Goal: Task Accomplishment & Management: Use online tool/utility

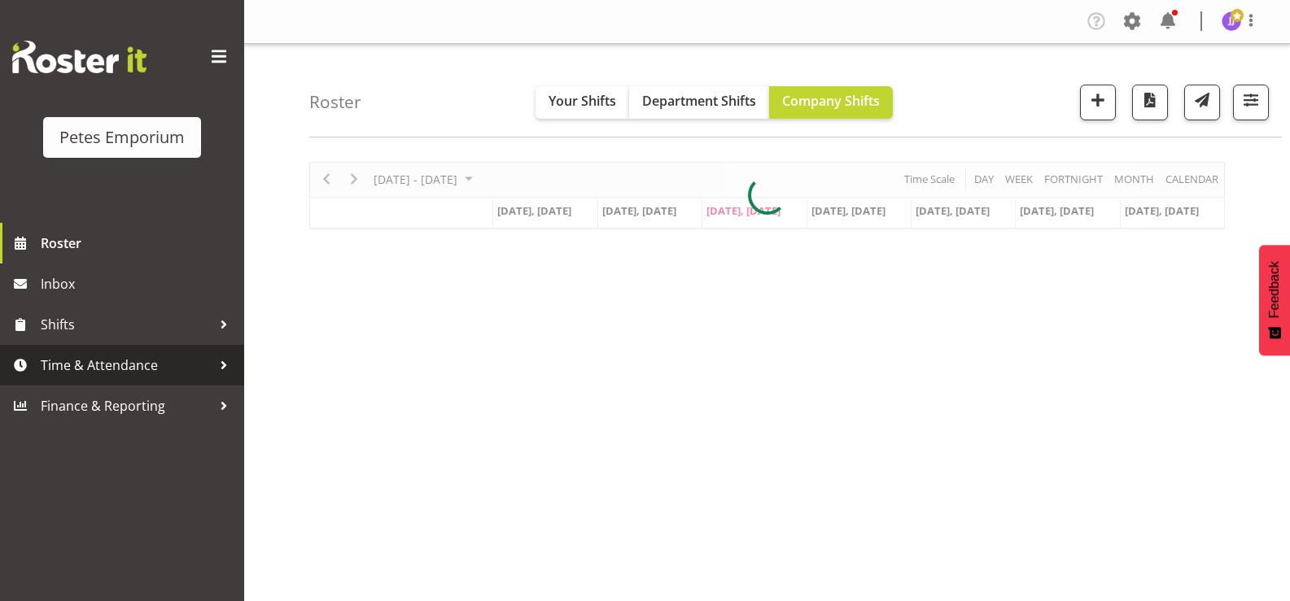
click at [96, 364] on span "Time & Attendance" at bounding box center [126, 365] width 171 height 24
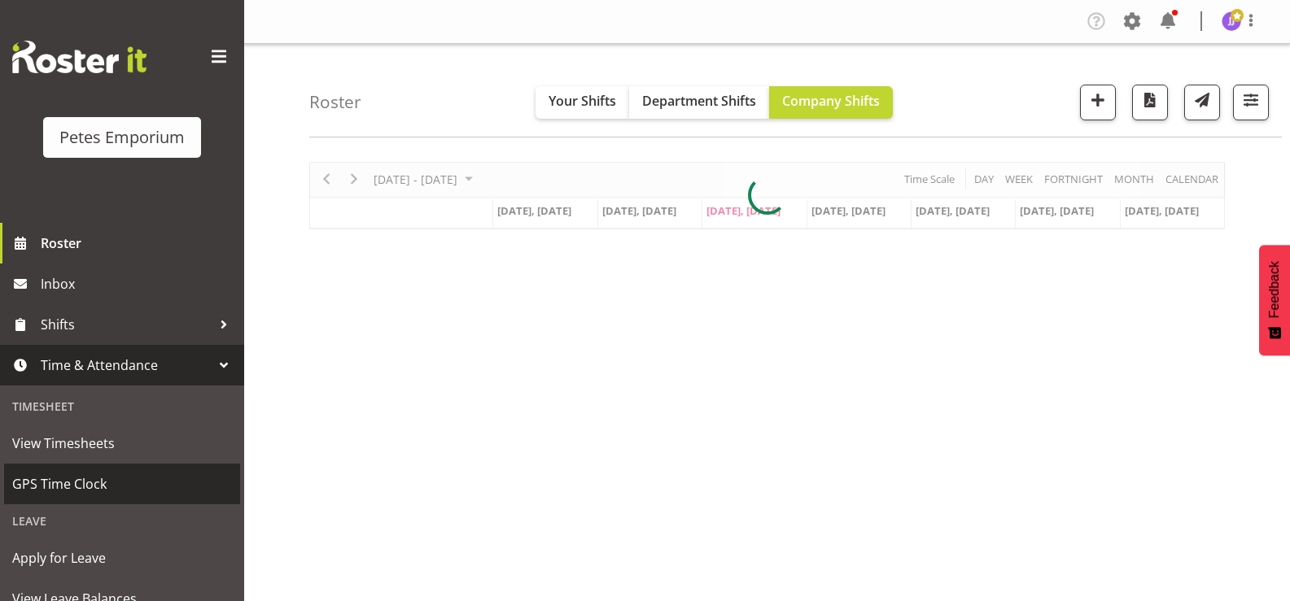
click at [95, 480] on span "GPS Time Clock" at bounding box center [122, 484] width 220 height 24
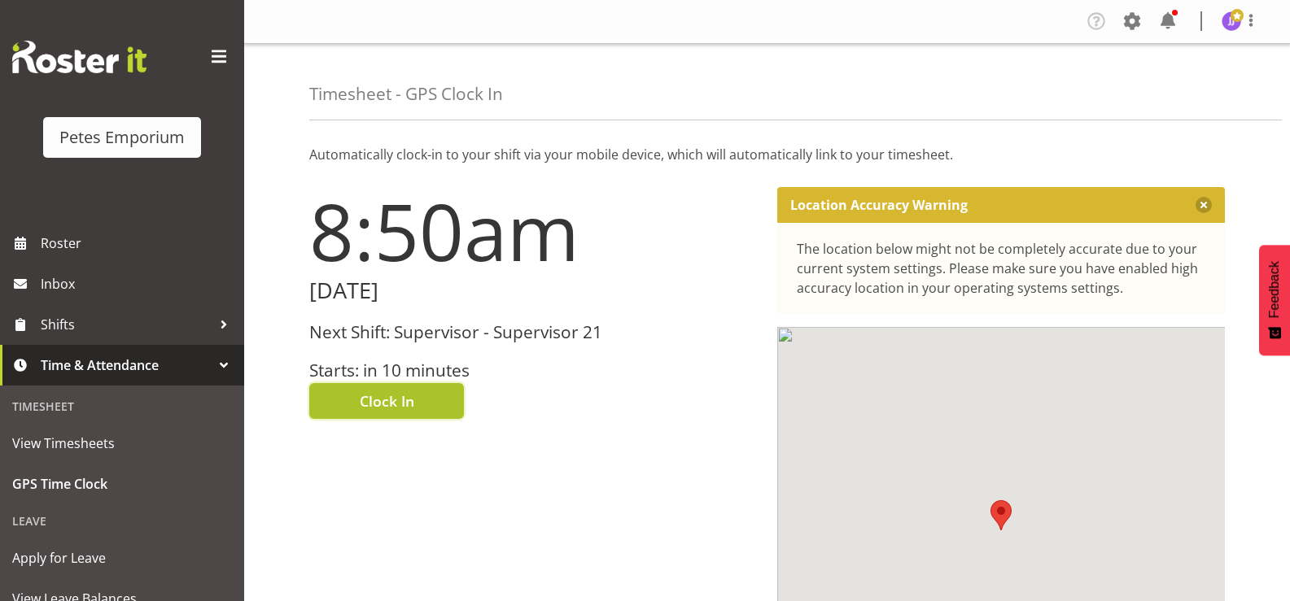
click at [363, 409] on span "Clock In" at bounding box center [387, 401] width 55 height 21
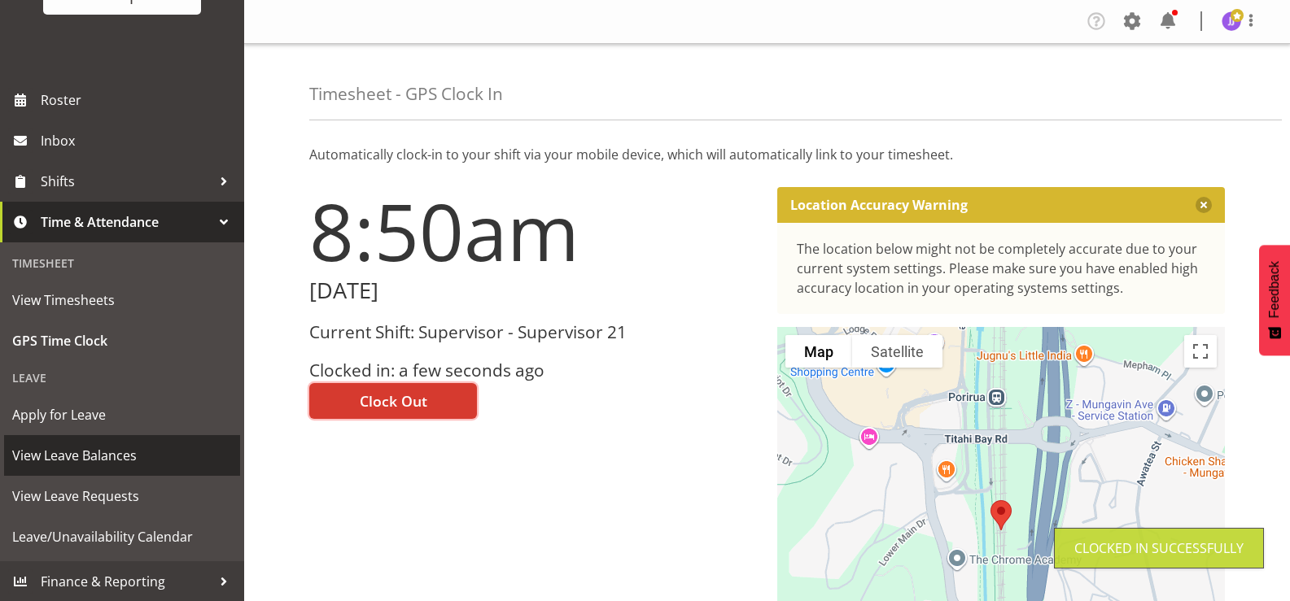
scroll to position [144, 0]
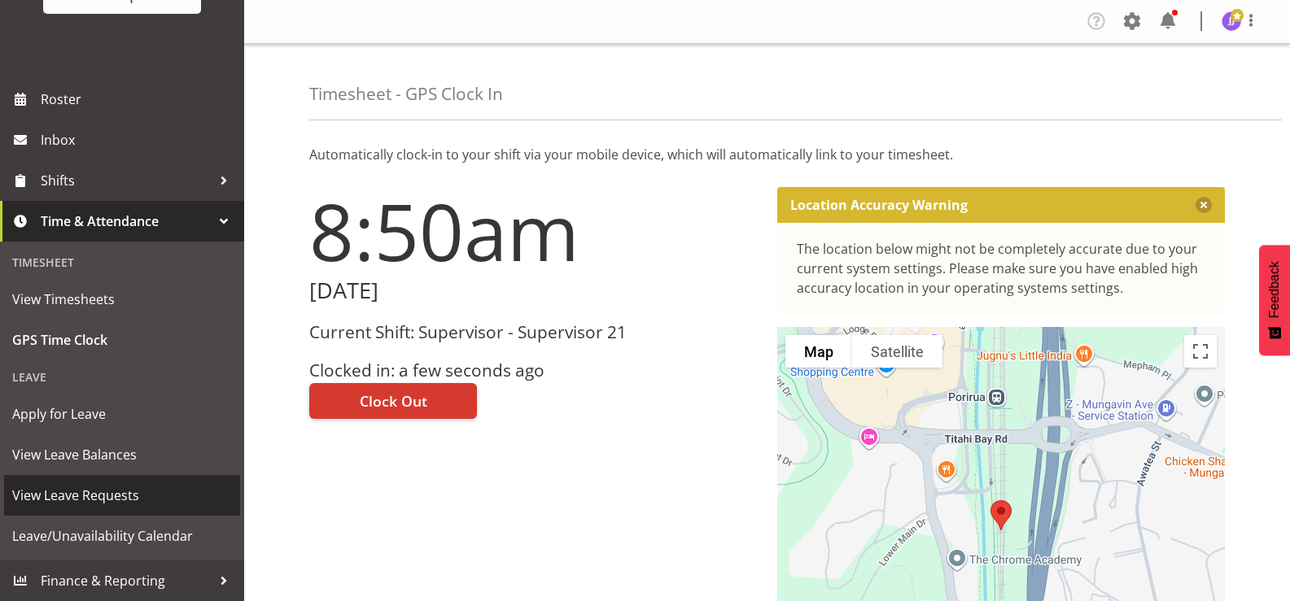
click at [134, 500] on span "View Leave Requests" at bounding box center [122, 495] width 220 height 24
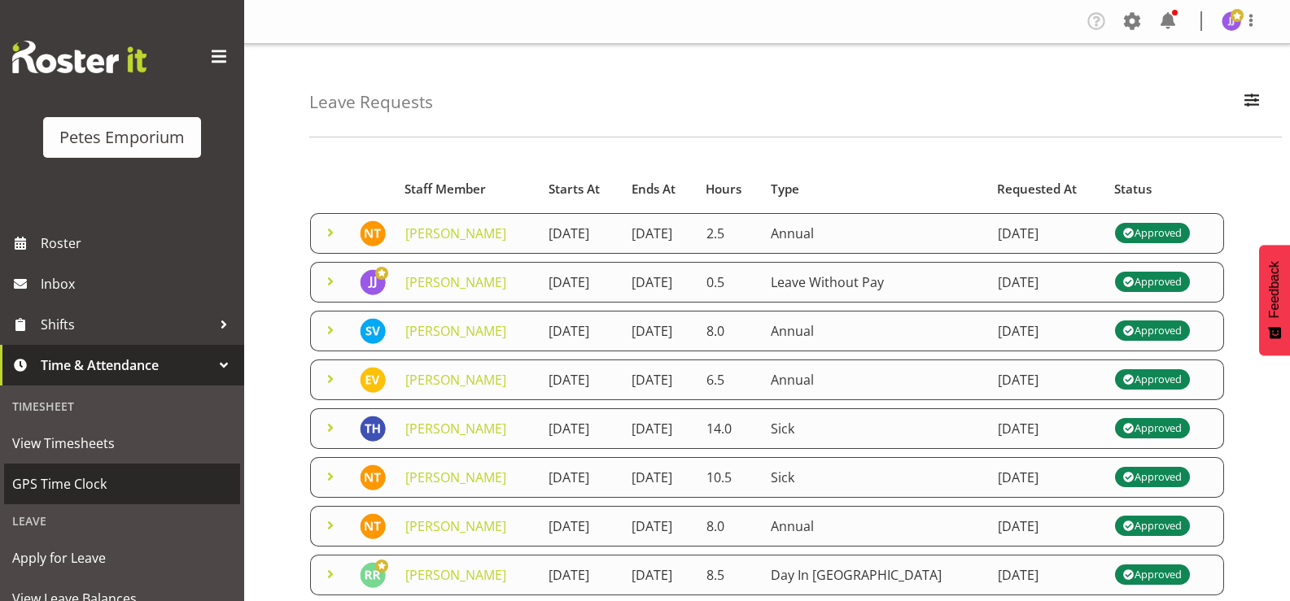
click at [88, 486] on span "GPS Time Clock" at bounding box center [122, 484] width 220 height 24
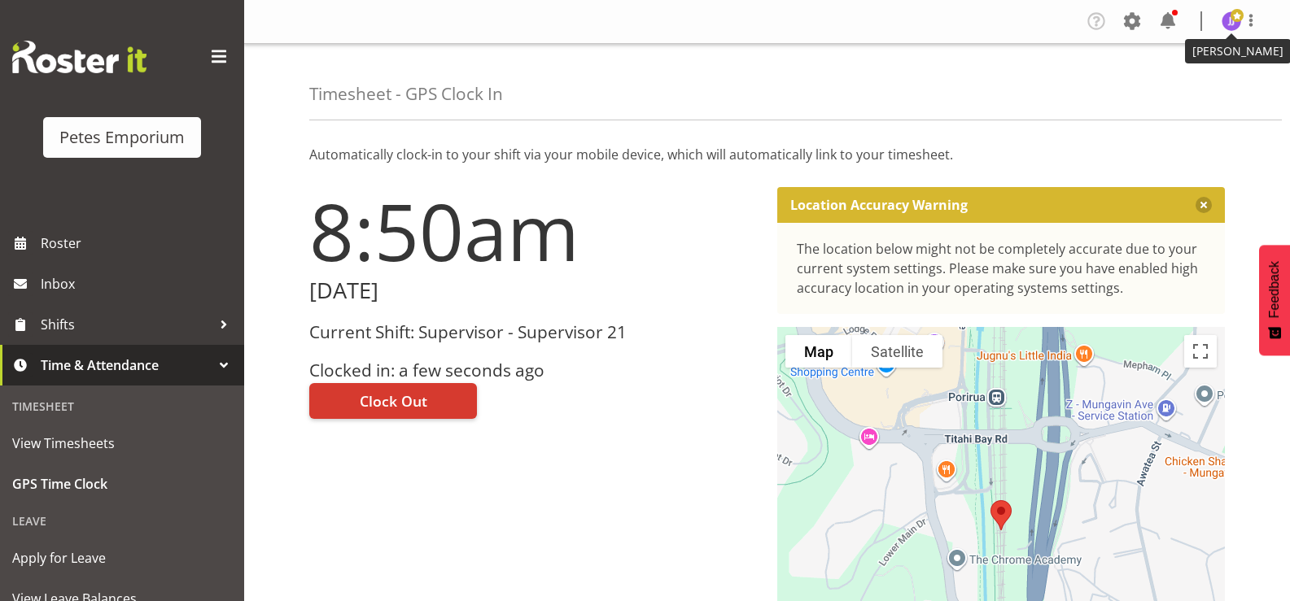
click at [1231, 18] on span at bounding box center [1236, 15] width 13 height 13
click at [1167, 80] on link "Log Out" at bounding box center [1182, 85] width 156 height 29
